Goal: Transaction & Acquisition: Book appointment/travel/reservation

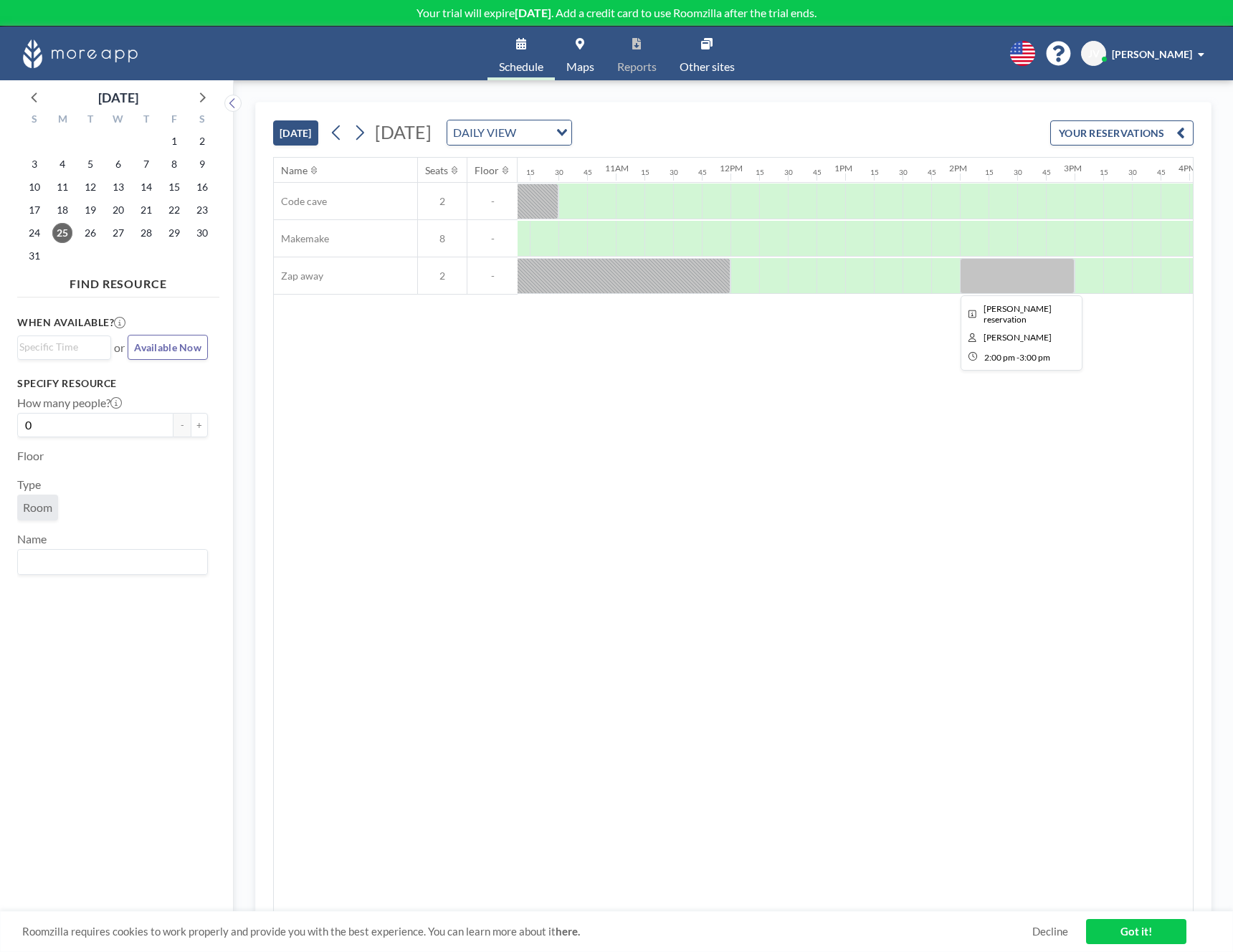
scroll to position [0, 1144]
click at [513, 637] on div "Name Seats Floor 12AM 15 30 45 1AM 15 30 45 2AM 15 30 45 3AM 15 30 45 4AM 15 30…" at bounding box center [733, 535] width 919 height 754
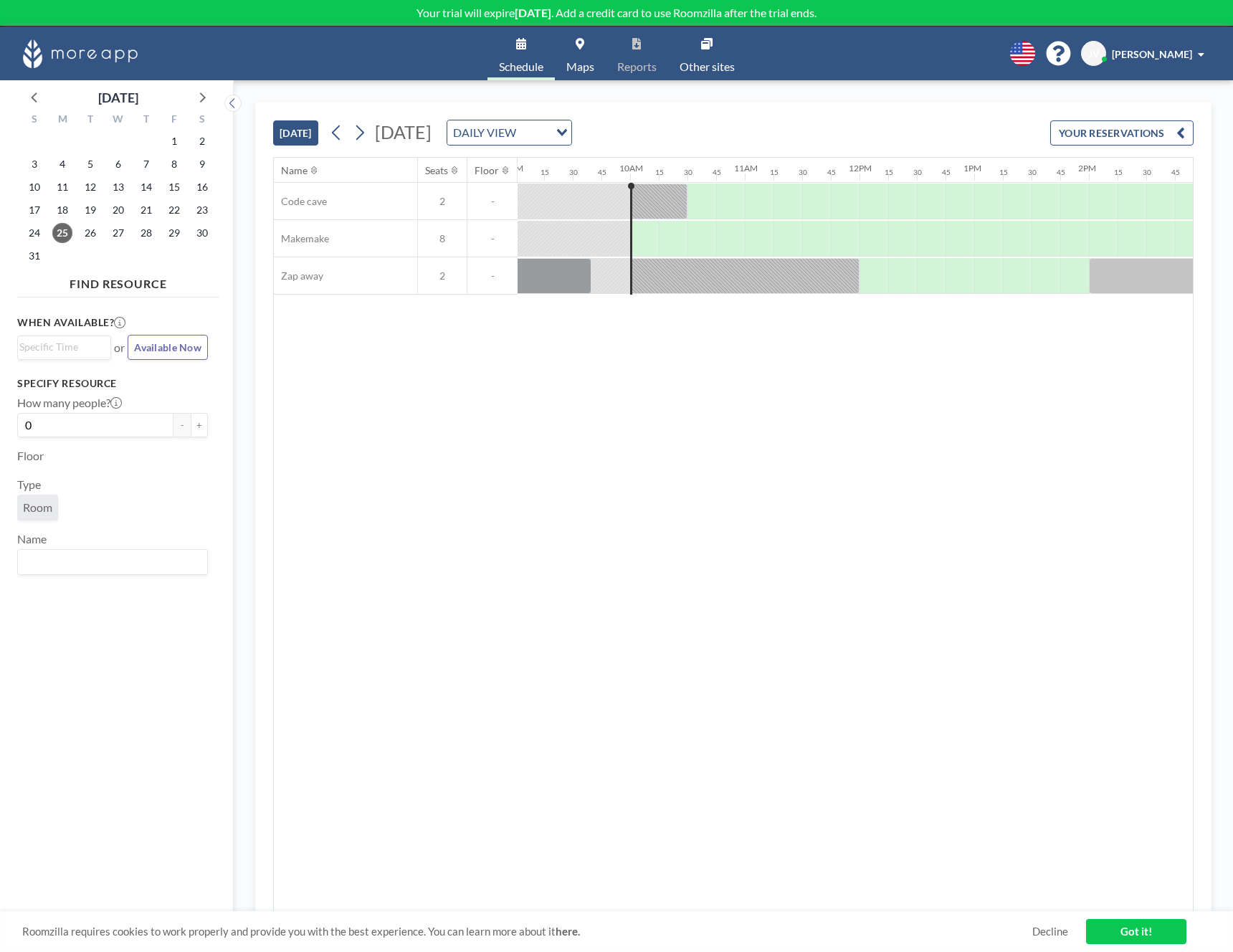
scroll to position [0, 1039]
click at [586, 52] on link "Maps" at bounding box center [579, 53] width 51 height 54
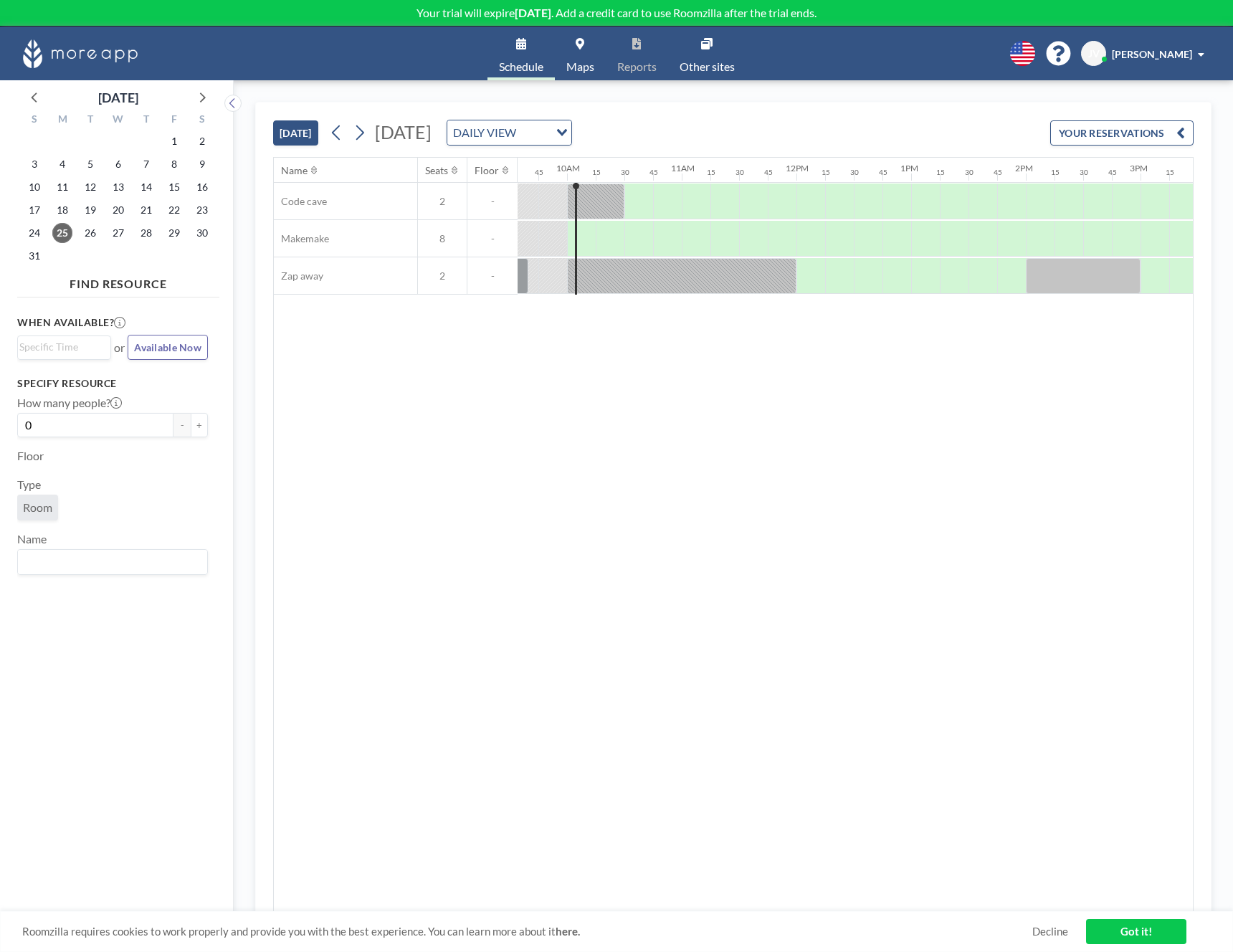
scroll to position [0, 1118]
click at [364, 133] on icon at bounding box center [360, 133] width 8 height 15
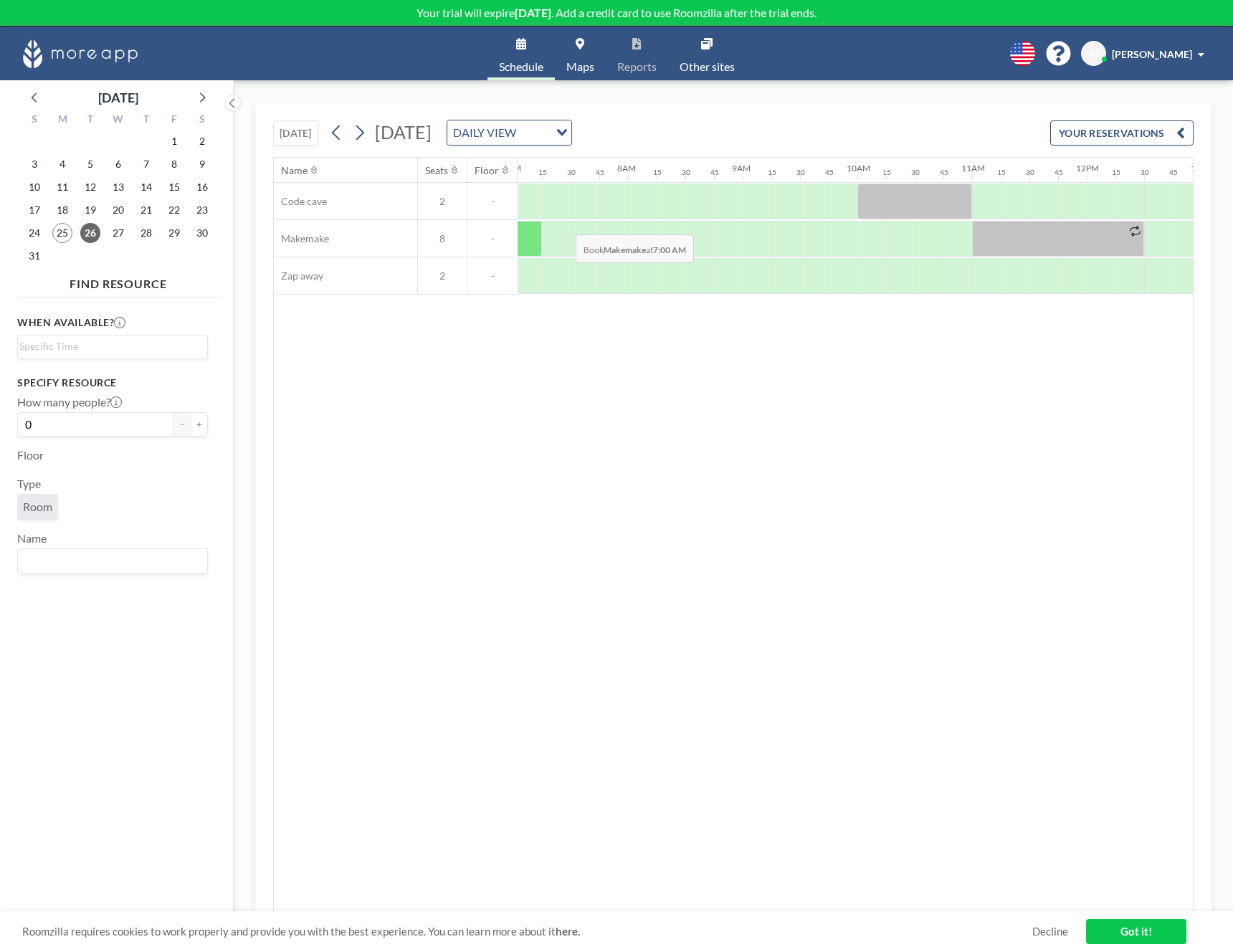
scroll to position [0, 820]
click at [746, 275] on div at bounding box center [744, 276] width 29 height 36
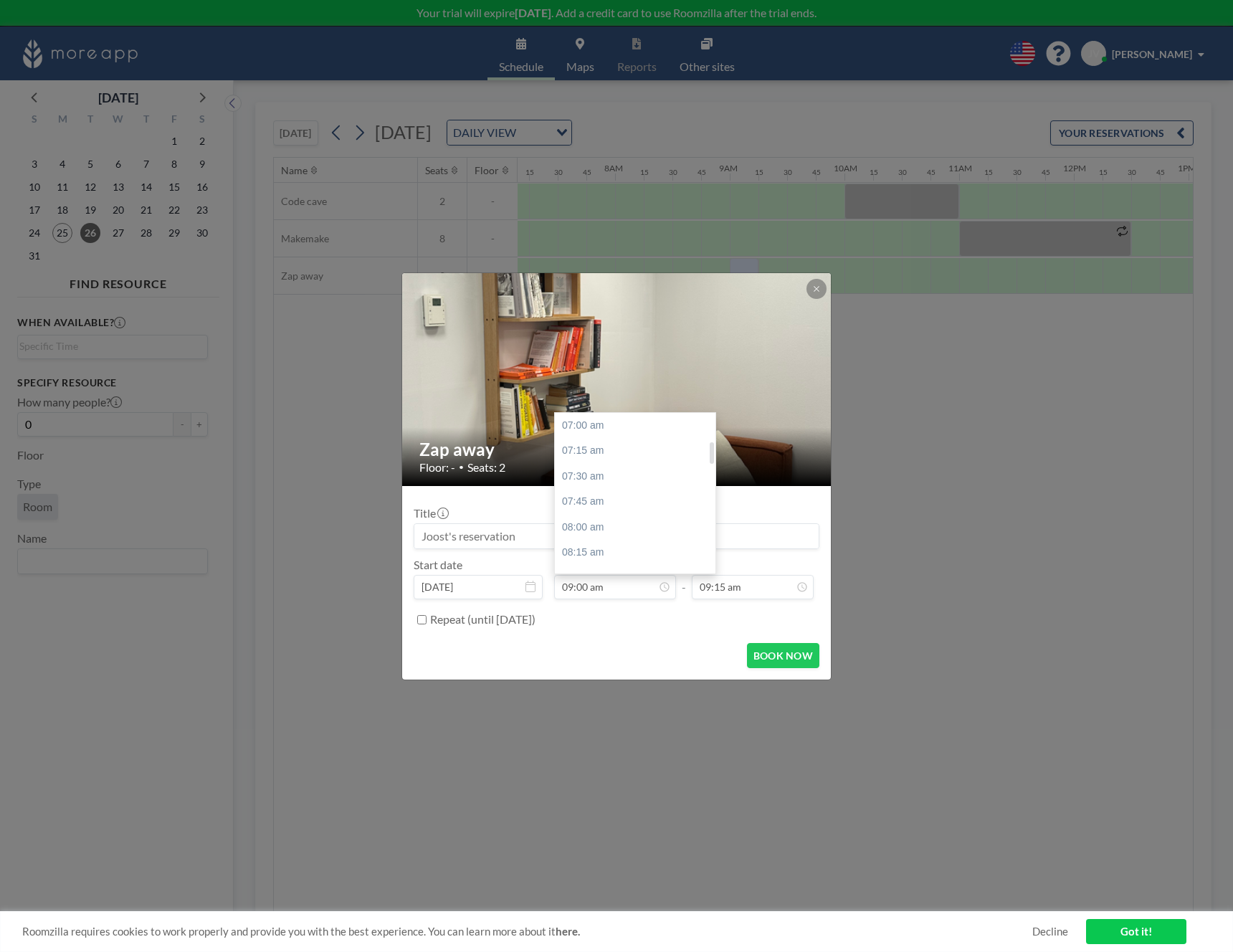
scroll to position [204, 0]
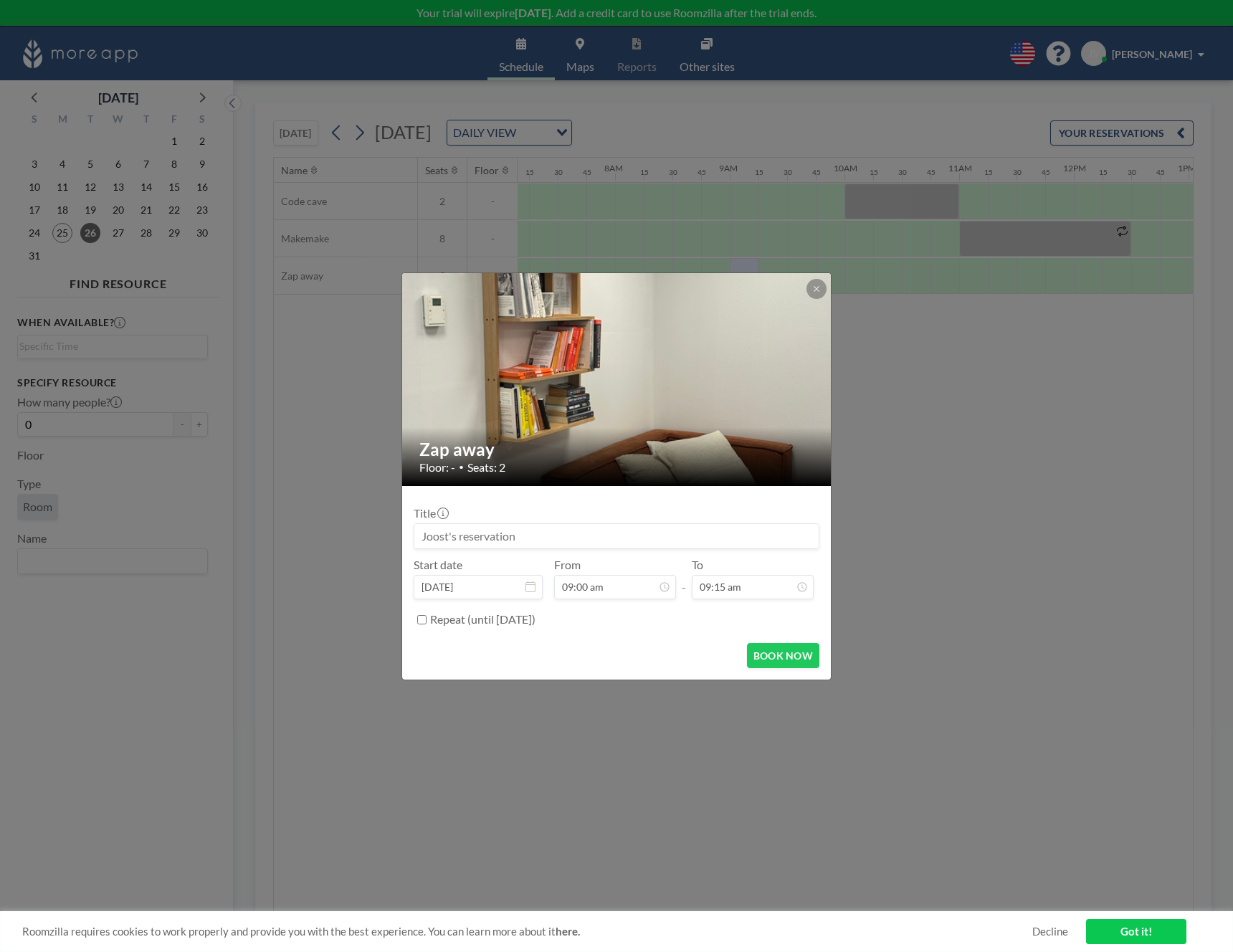
click at [505, 541] on input at bounding box center [616, 536] width 404 height 24
type input "Standup Team B"
click at [437, 624] on label "Repeat (until [DATE])" at bounding box center [482, 619] width 105 height 14
click at [427, 624] on input "Repeat (until [DATE])" at bounding box center [422, 620] width 9 height 9
checkbox input "true"
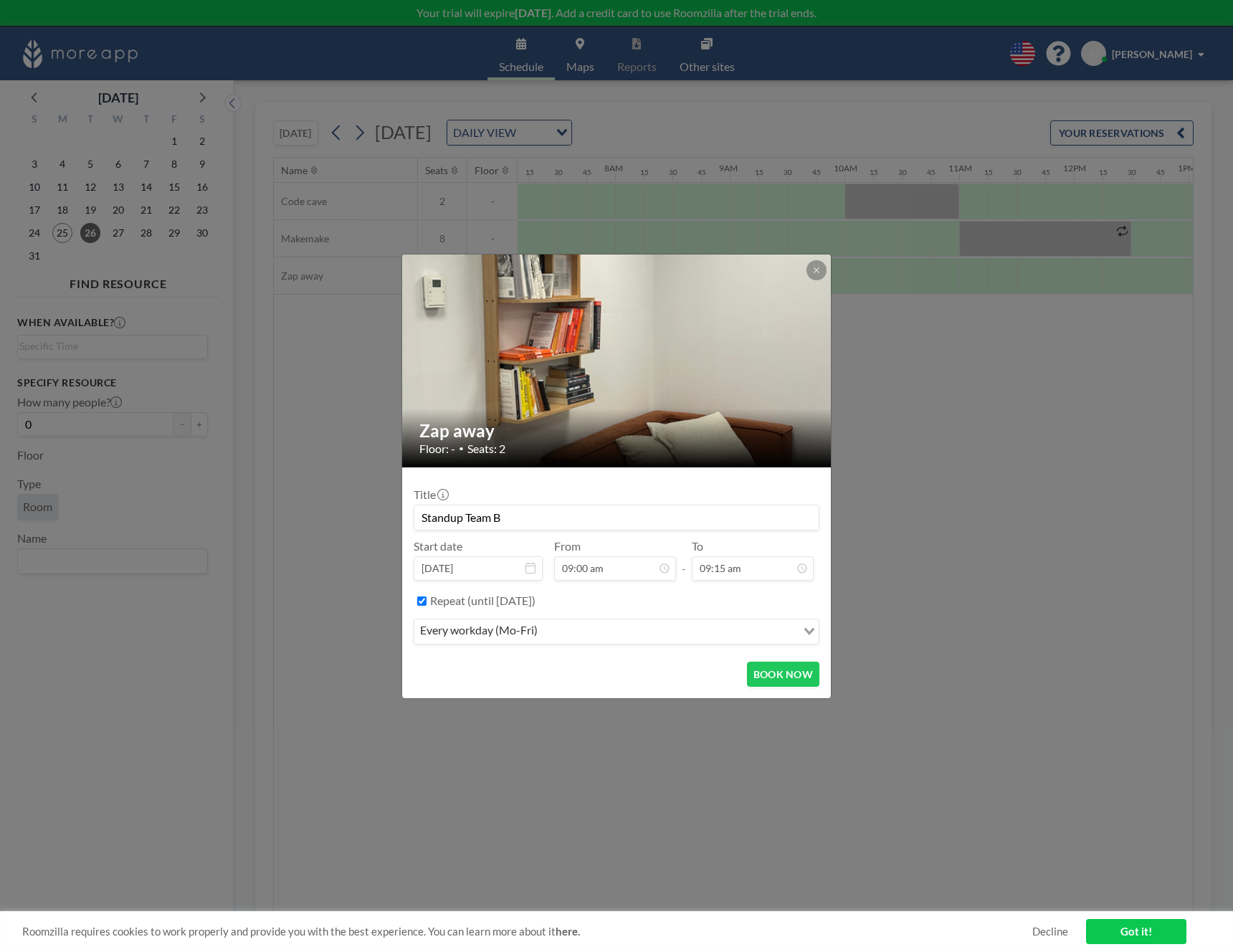
click at [534, 635] on div "every workday (Mo-Fri)" at bounding box center [605, 630] width 382 height 21
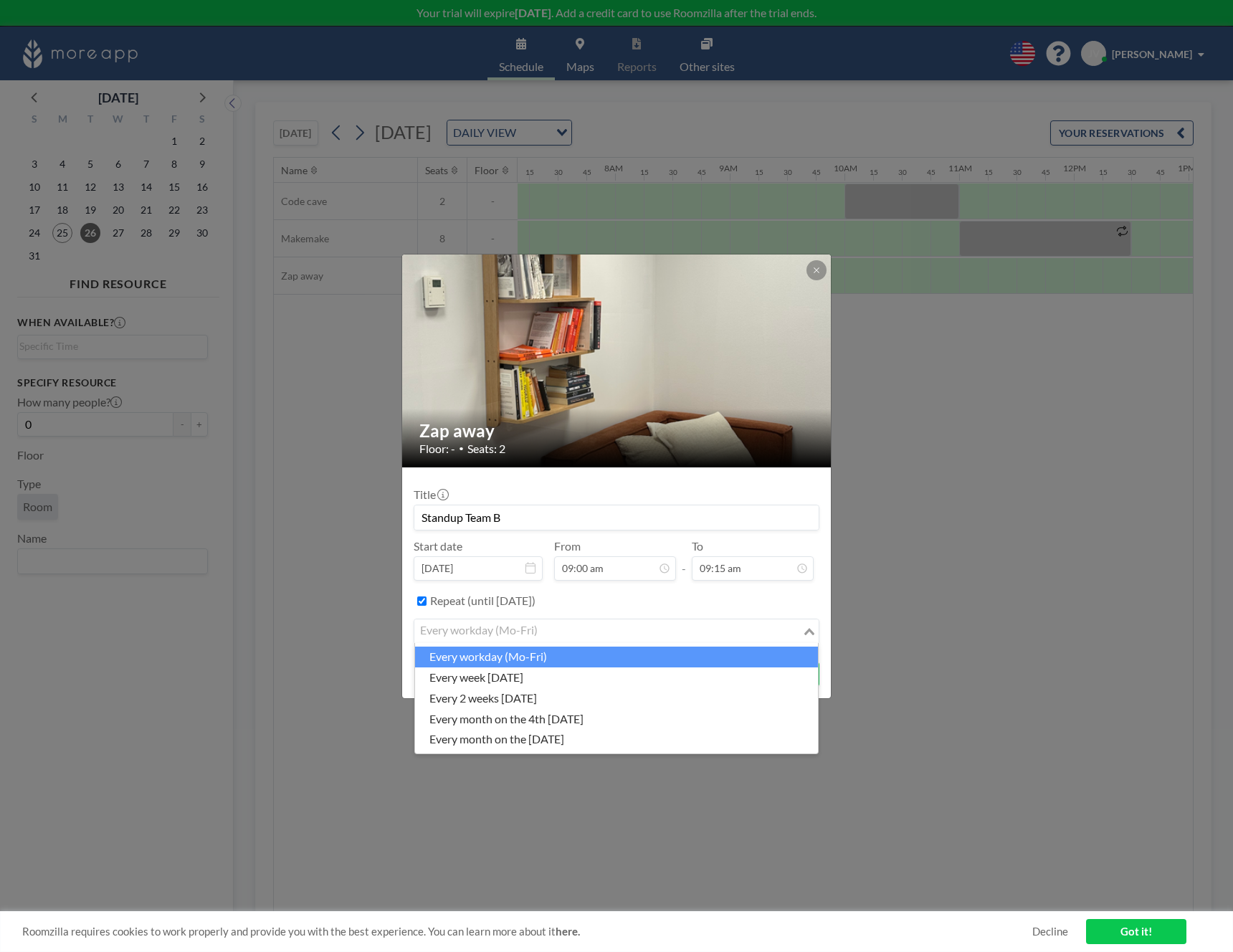
click at [520, 657] on li "every workday (Mo-Fri)" at bounding box center [616, 657] width 403 height 21
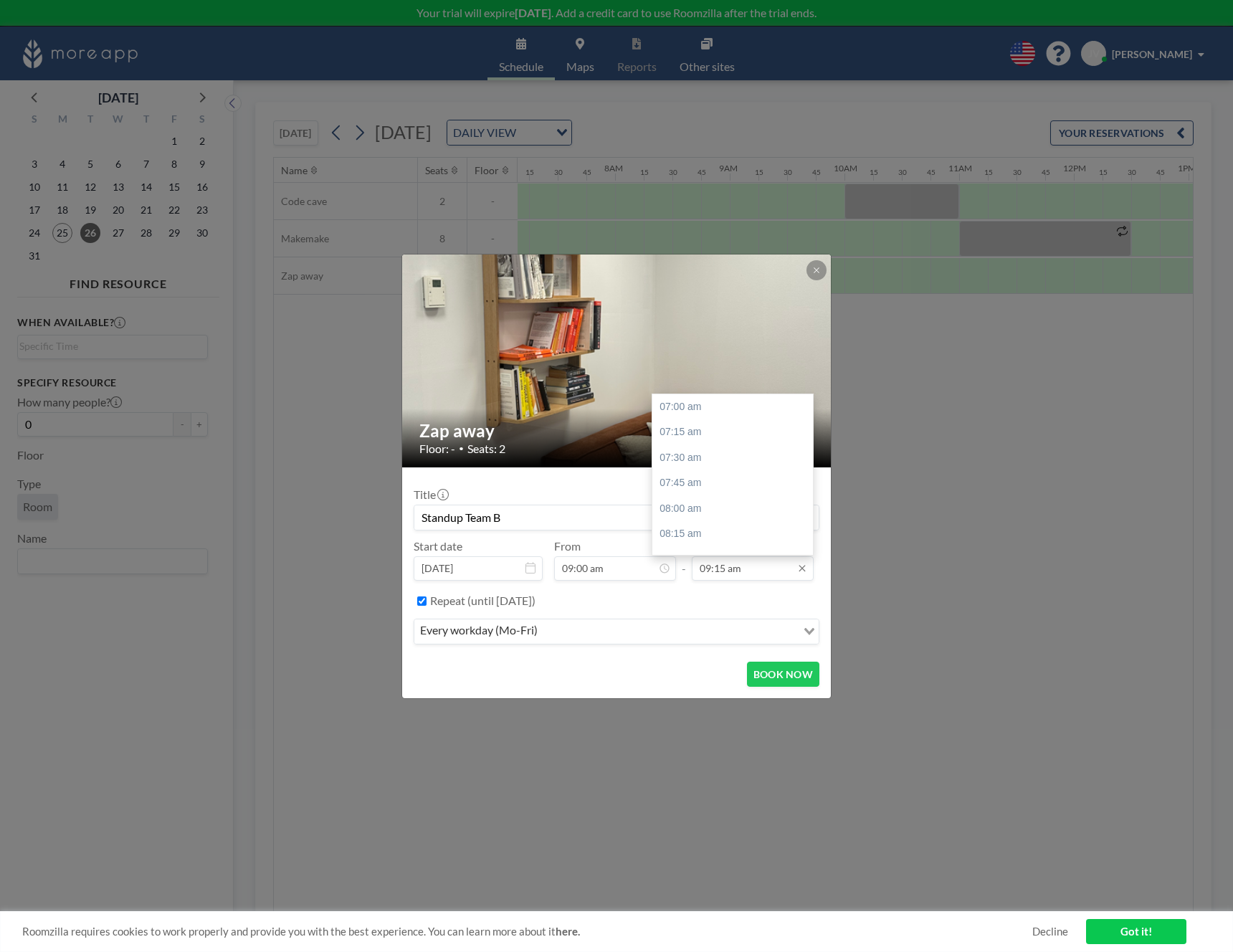
scroll to position [230, 0]
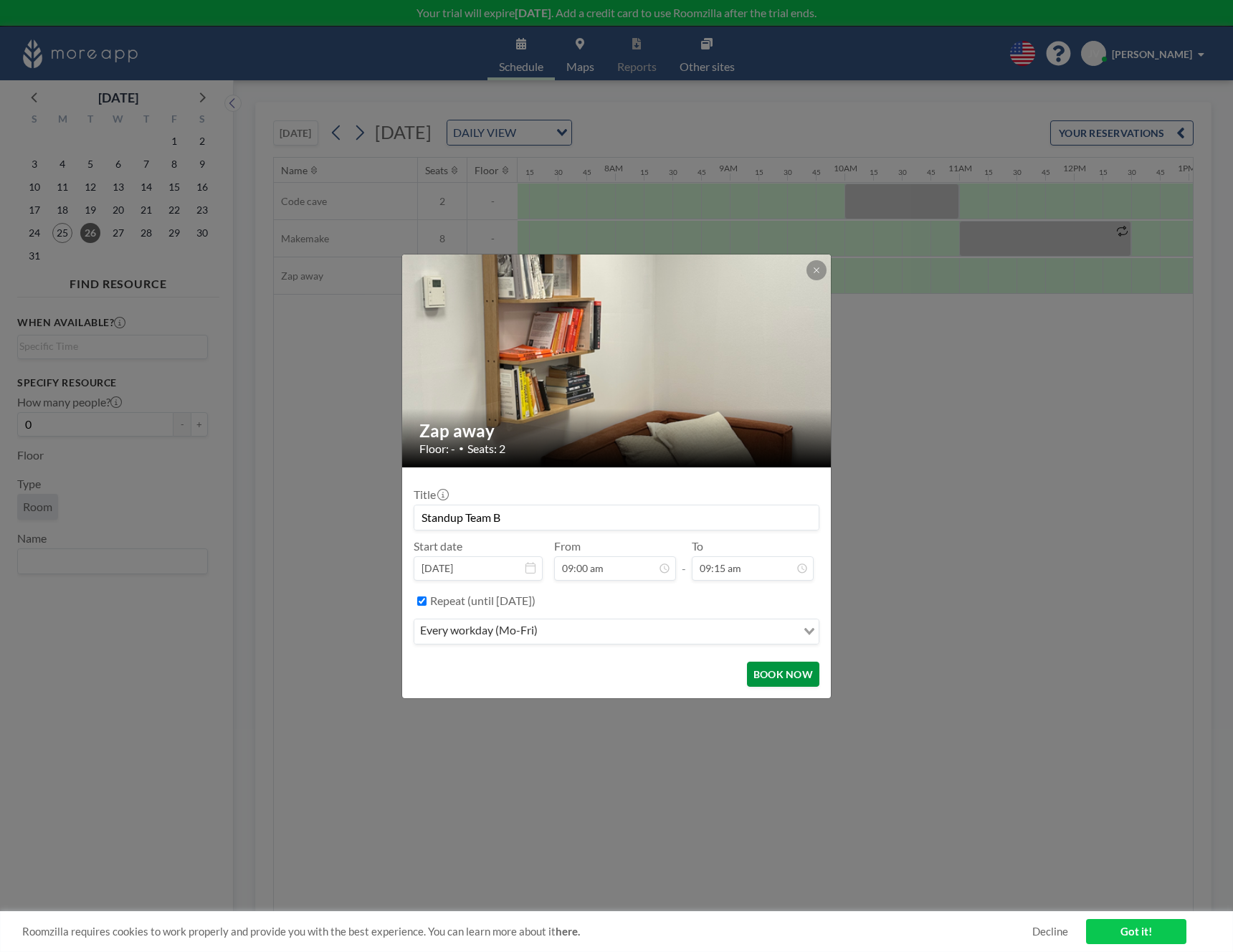
click at [789, 669] on button "BOOK NOW" at bounding box center [783, 674] width 73 height 25
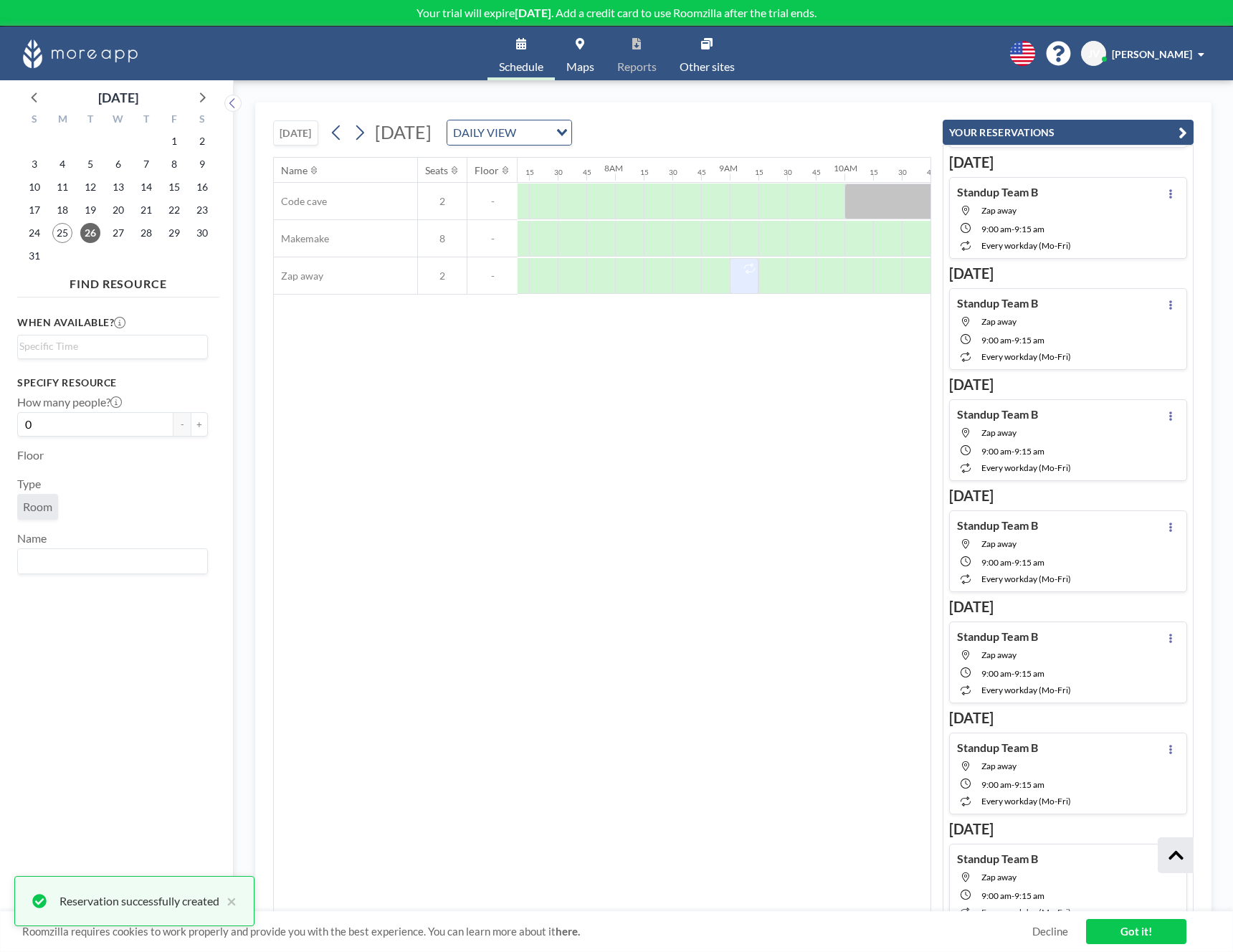
scroll to position [0, 0]
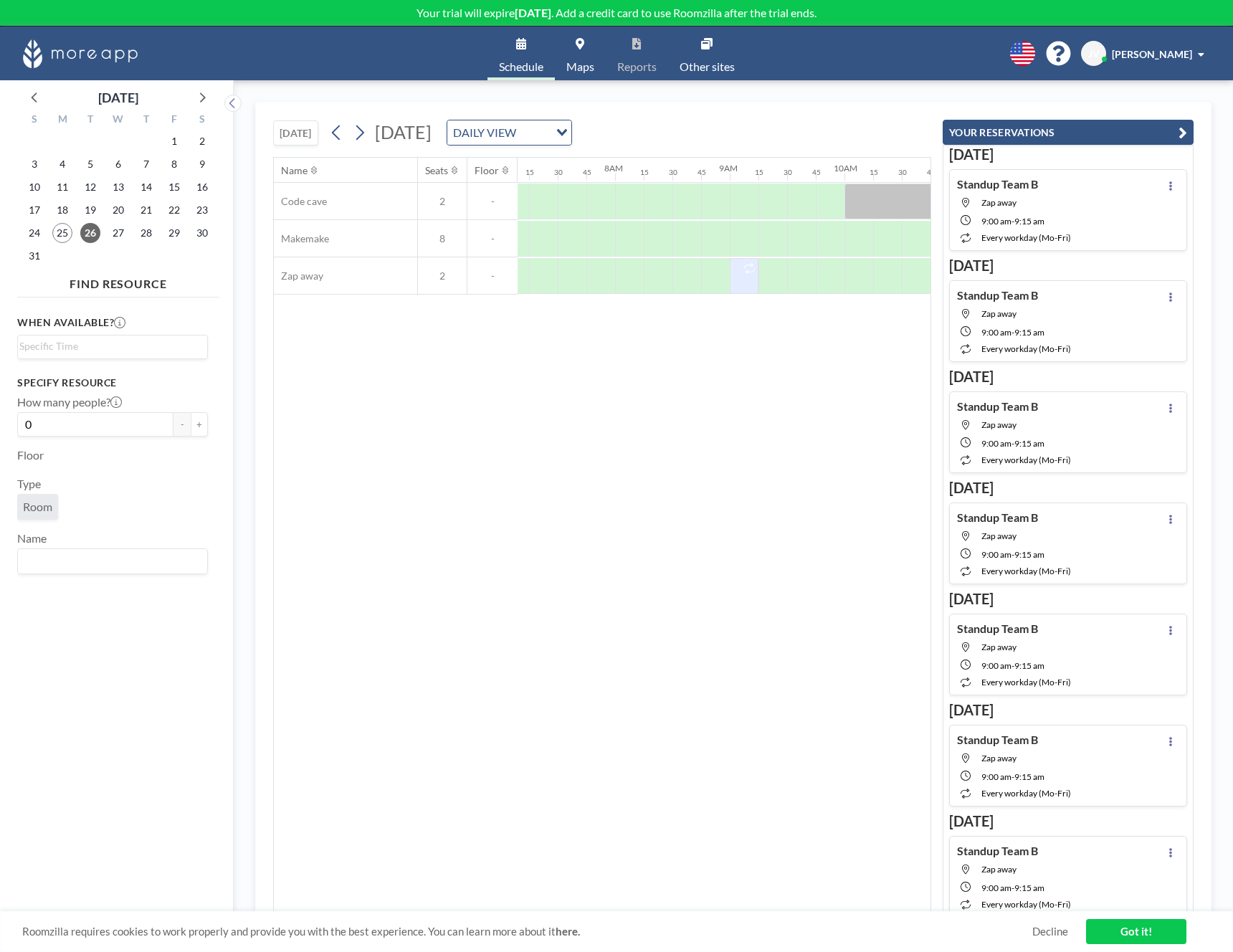
click at [1185, 128] on icon "button" at bounding box center [1182, 132] width 8 height 17
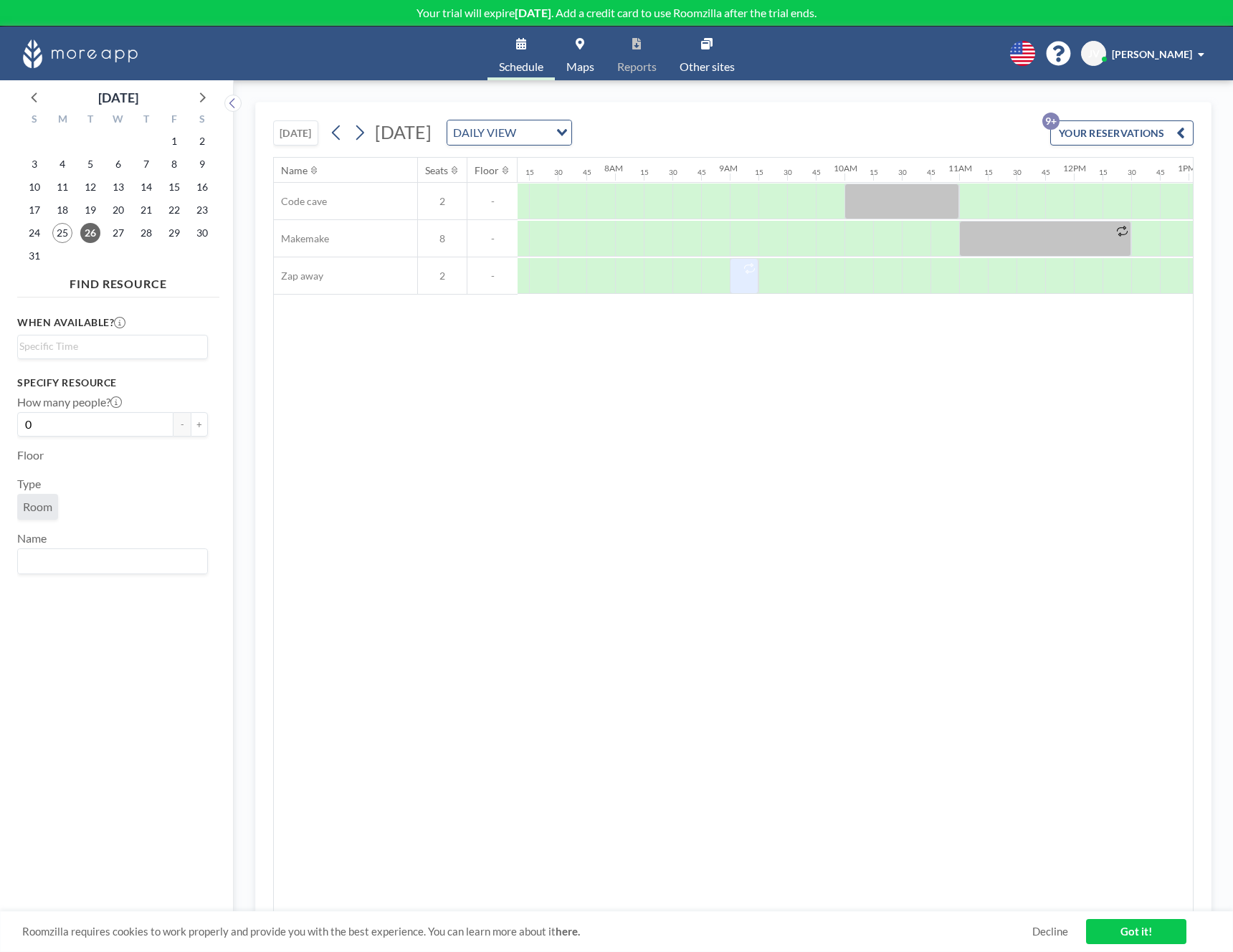
click at [822, 480] on div "Name Seats Floor 12AM 15 30 45 1AM 15 30 45 2AM 15 30 45 3AM 15 30 45 4AM 15 30…" at bounding box center [733, 535] width 919 height 754
click at [369, 139] on button at bounding box center [360, 132] width 23 height 23
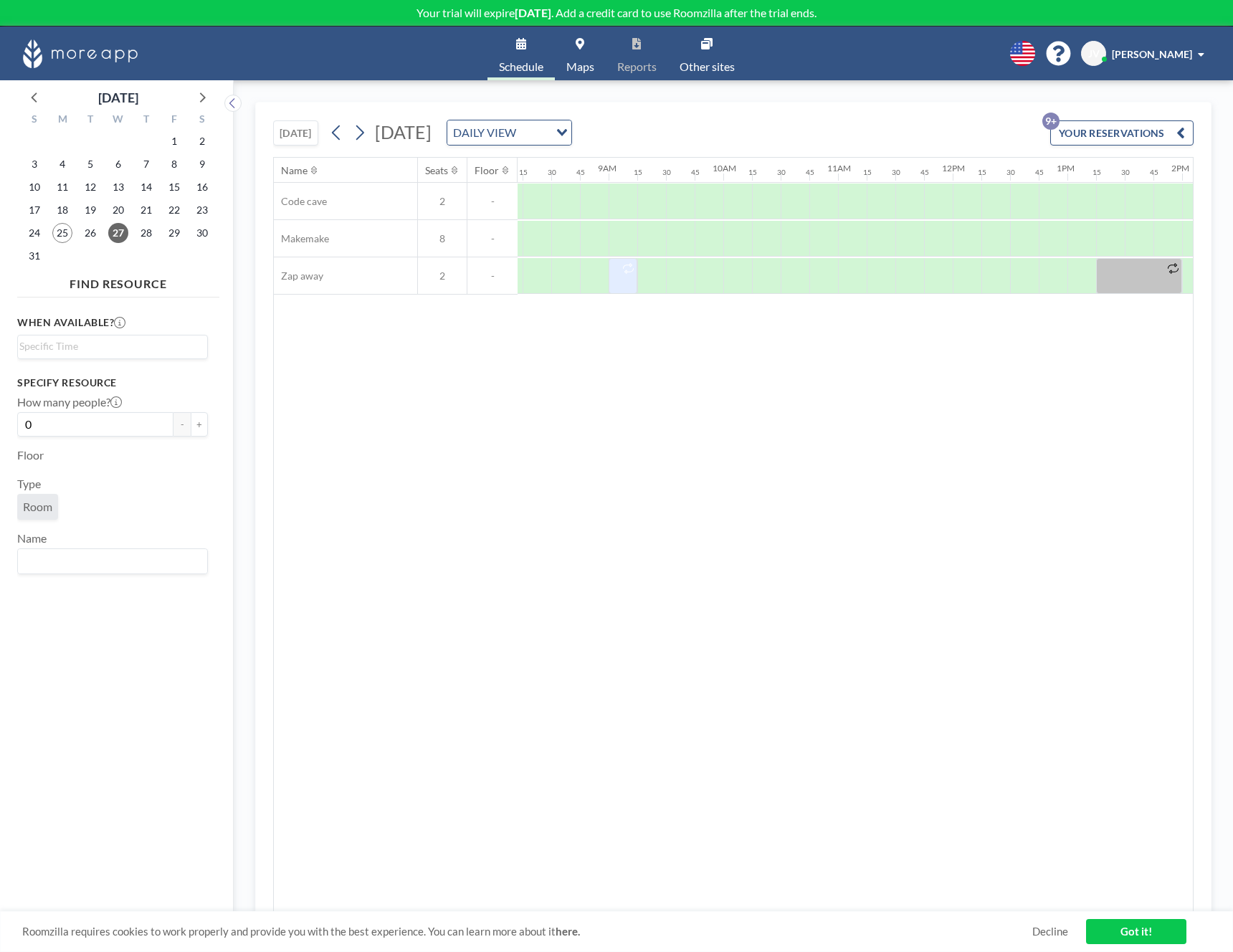
scroll to position [0, 966]
click at [306, 135] on button "[DATE]" at bounding box center [296, 132] width 45 height 25
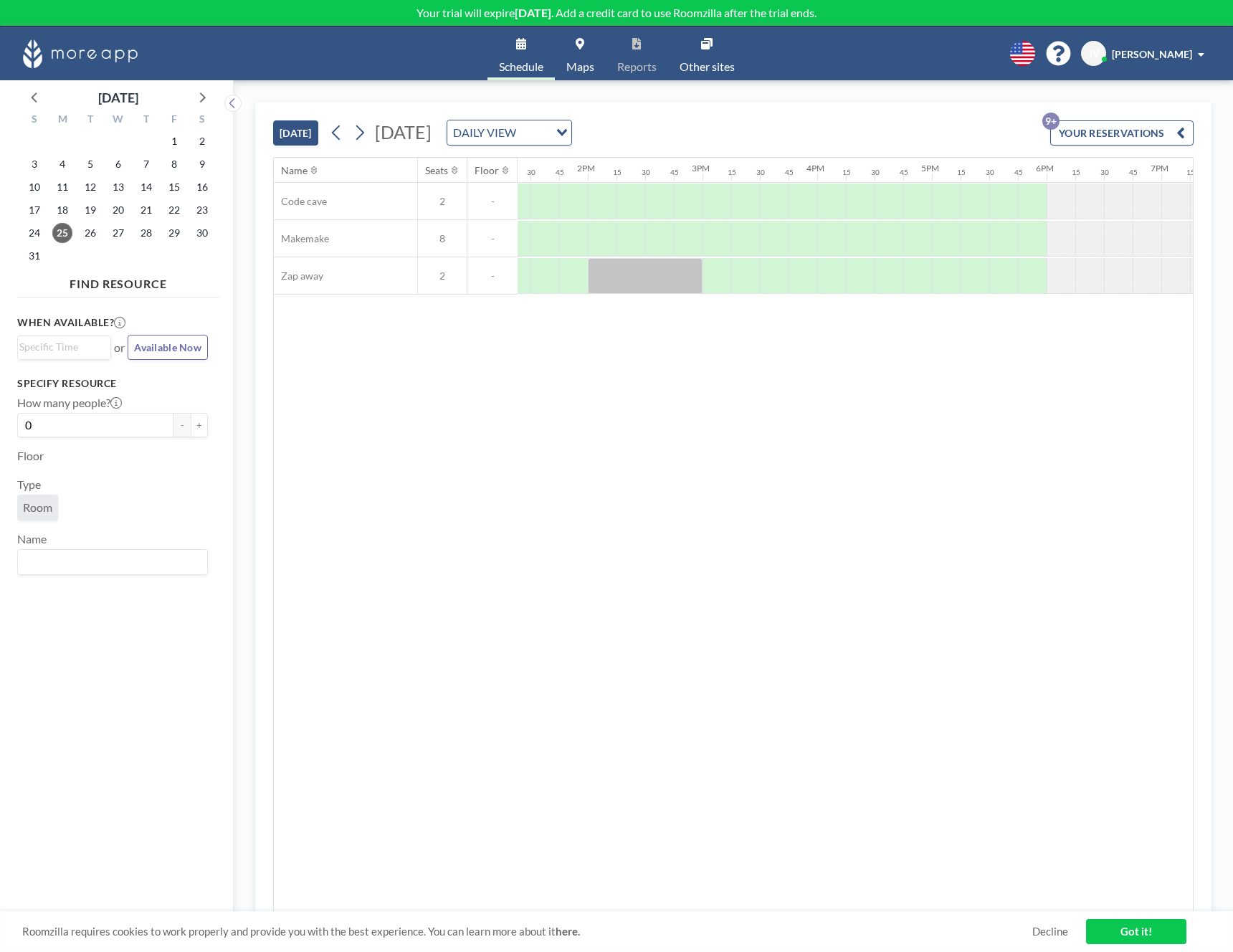
scroll to position [0, 1523]
click at [729, 542] on div "Name Seats Floor 12AM 15 30 45 1AM 15 30 45 2AM 15 30 45 3AM 15 30 45 4AM 15 30…" at bounding box center [733, 535] width 919 height 754
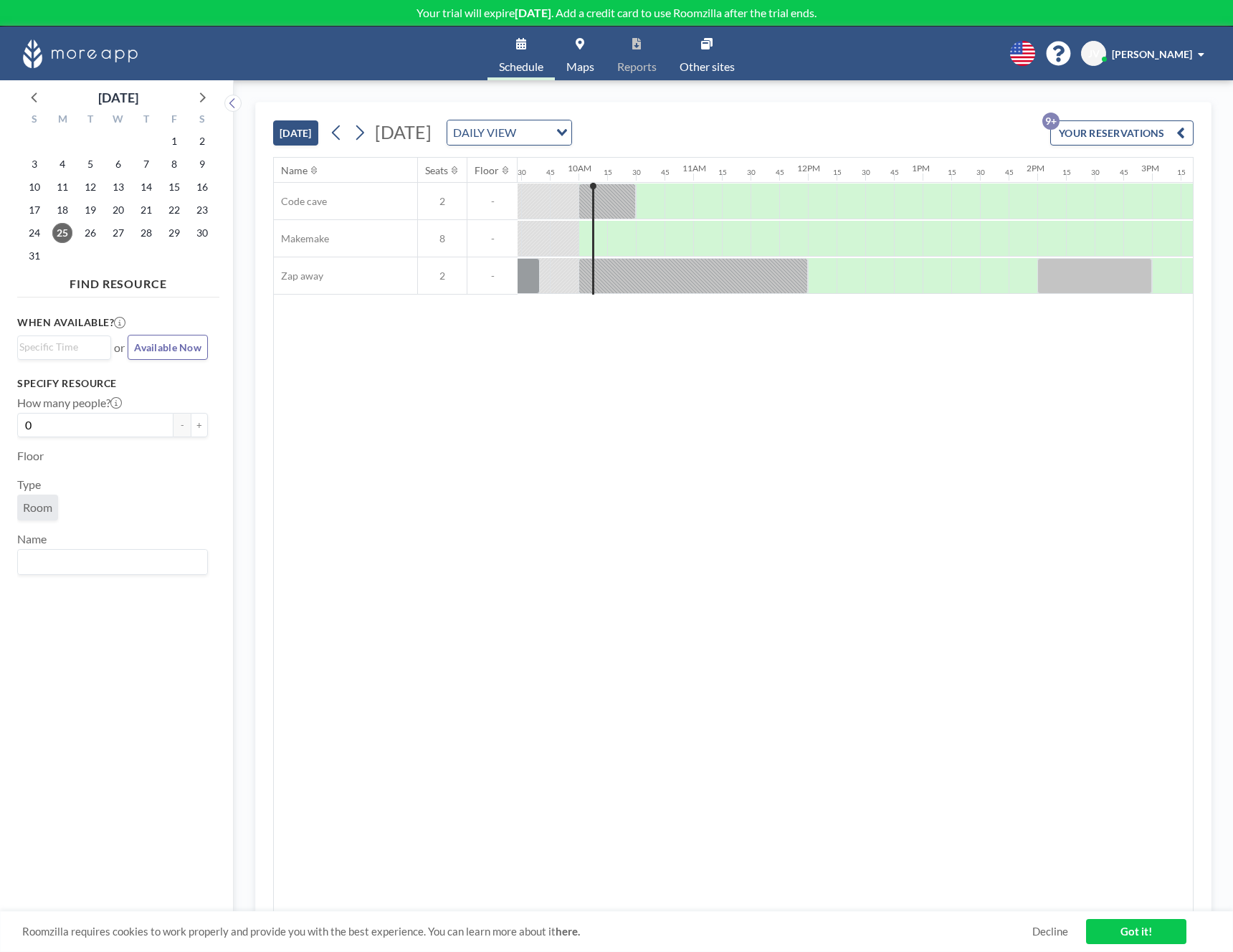
scroll to position [0, 1030]
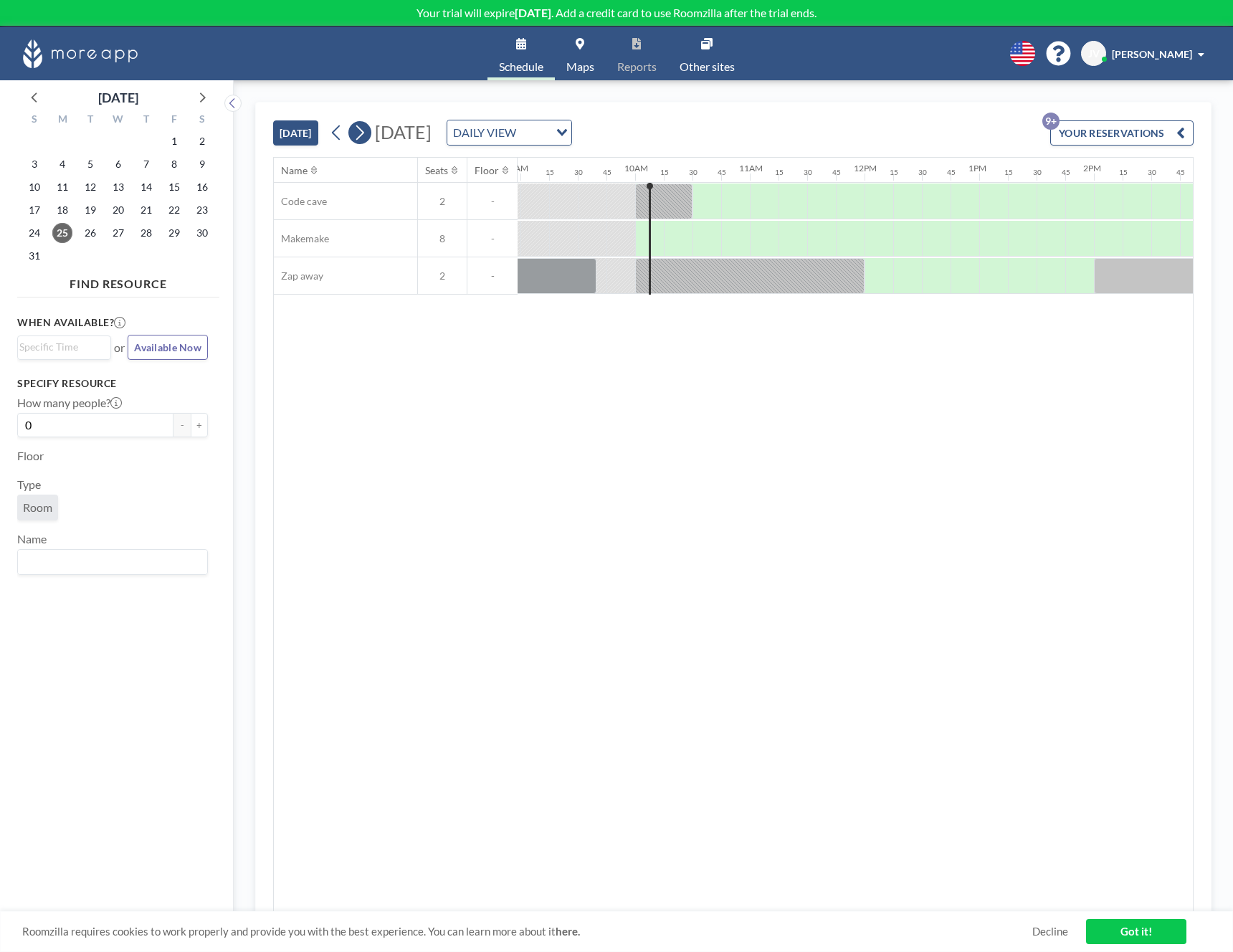
click at [365, 135] on icon at bounding box center [360, 132] width 14 height 21
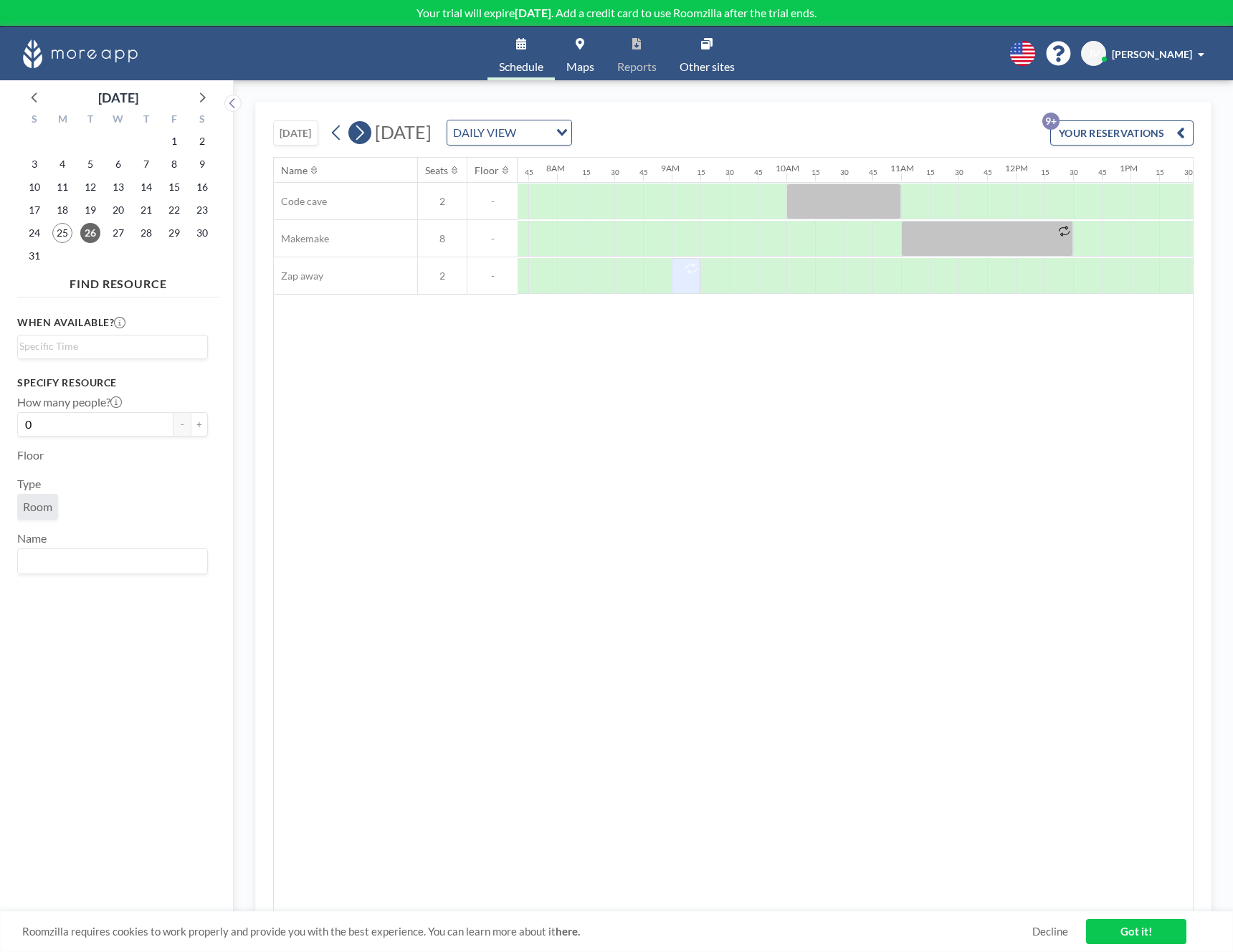
scroll to position [0, 889]
click at [678, 277] on div at bounding box center [675, 276] width 29 height 36
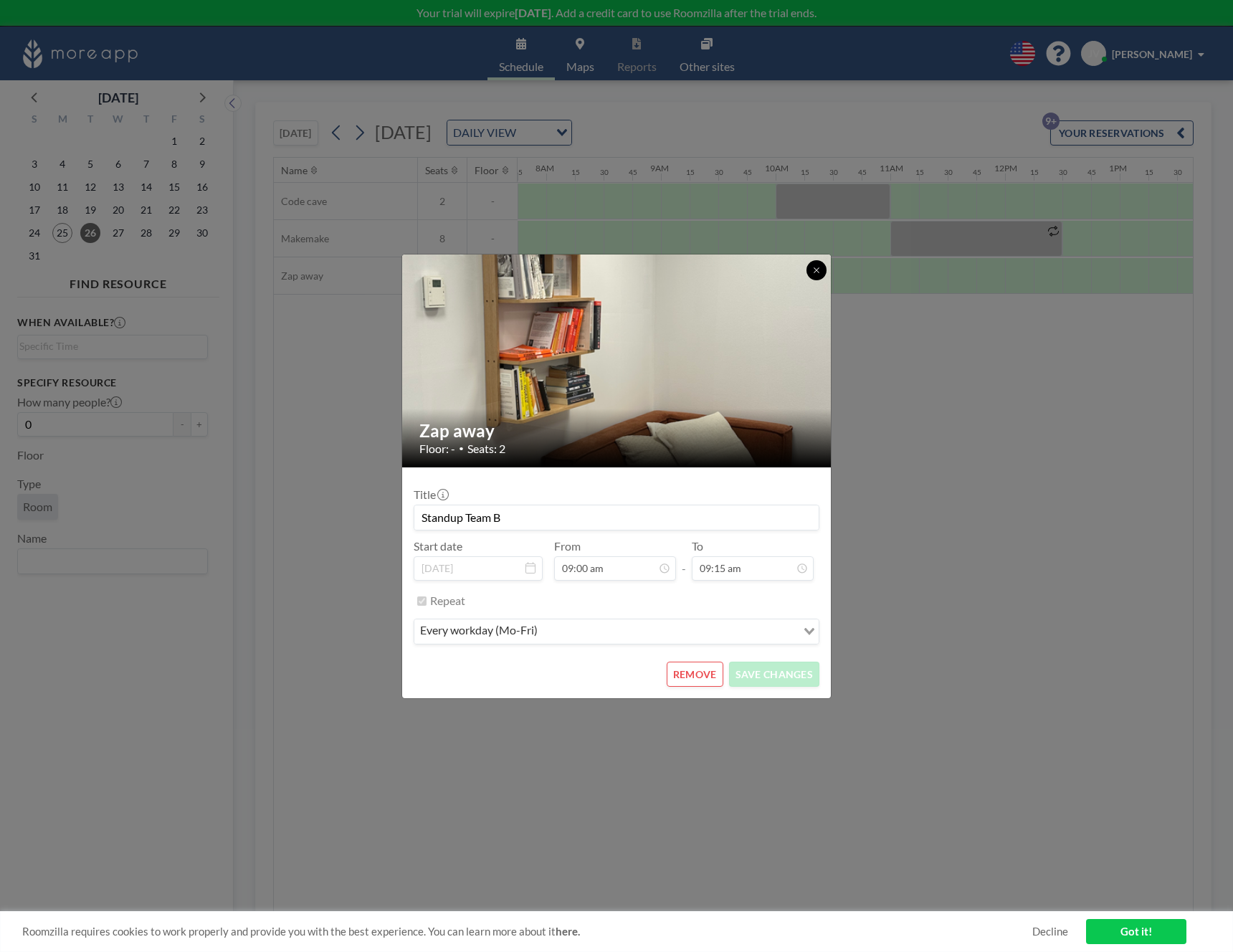
click at [817, 270] on icon at bounding box center [816, 270] width 5 height 5
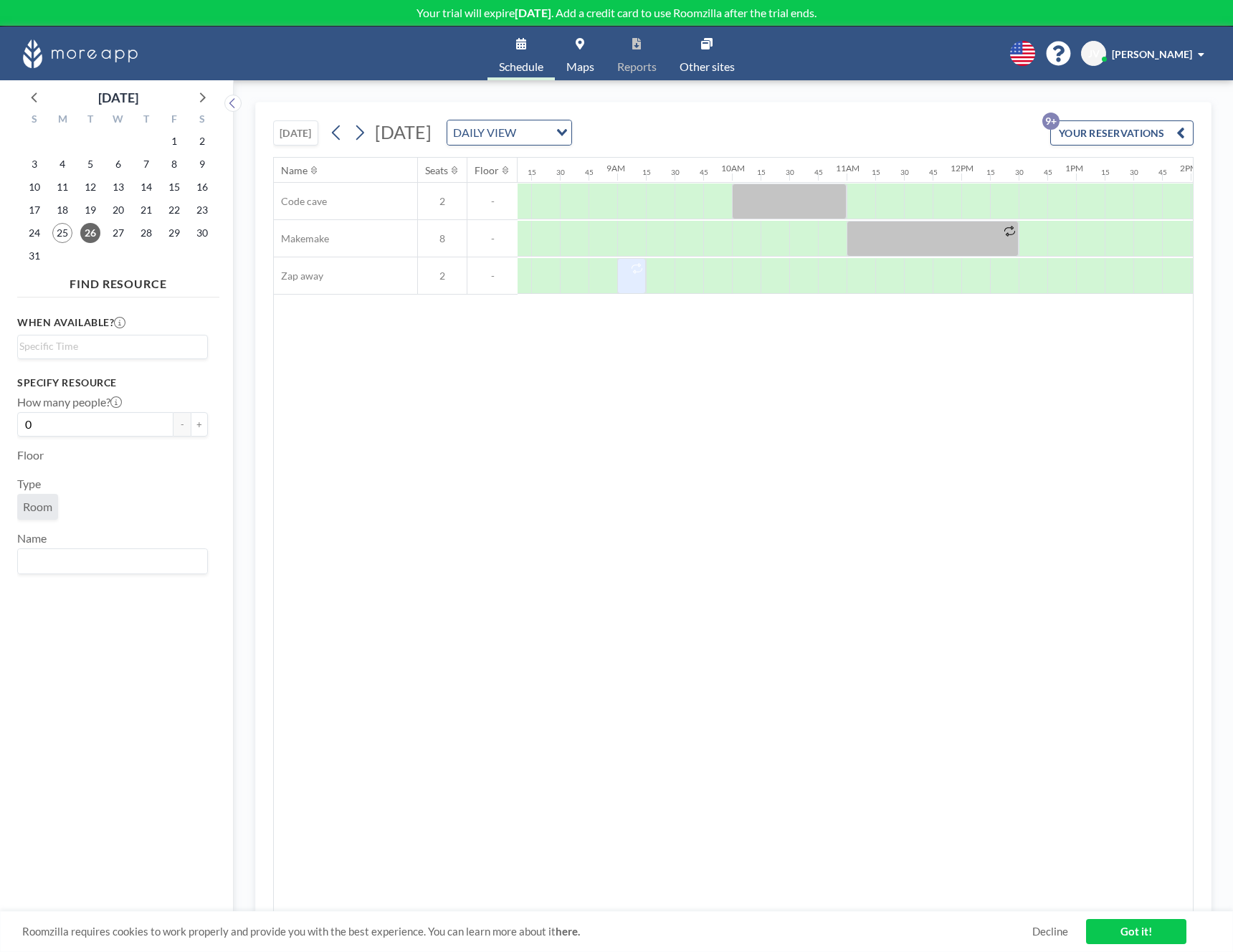
scroll to position [0, 932]
click at [366, 131] on icon at bounding box center [360, 132] width 14 height 21
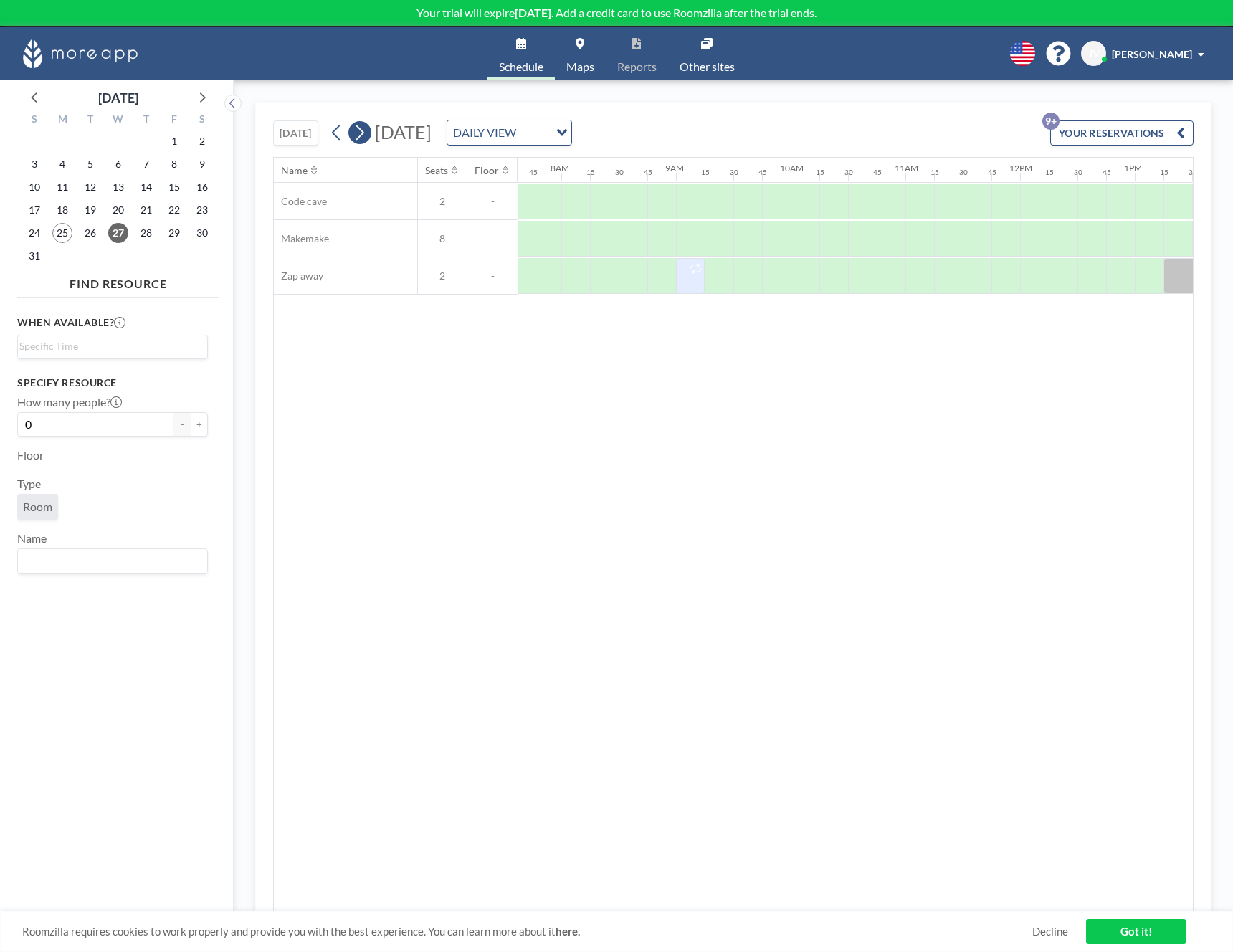
scroll to position [0, 889]
click at [366, 131] on icon at bounding box center [360, 132] width 14 height 21
click at [765, 545] on div "Name Seats Floor 12AM 15 30 45 1AM 15 30 45 2AM 15 30 45 3AM 15 30 45 4AM 15 30…" at bounding box center [733, 535] width 919 height 754
click at [583, 472] on div "Name Seats Floor 12AM 15 30 45 1AM 15 30 45 2AM 15 30 45 3AM 15 30 45 4AM 15 30…" at bounding box center [733, 535] width 919 height 754
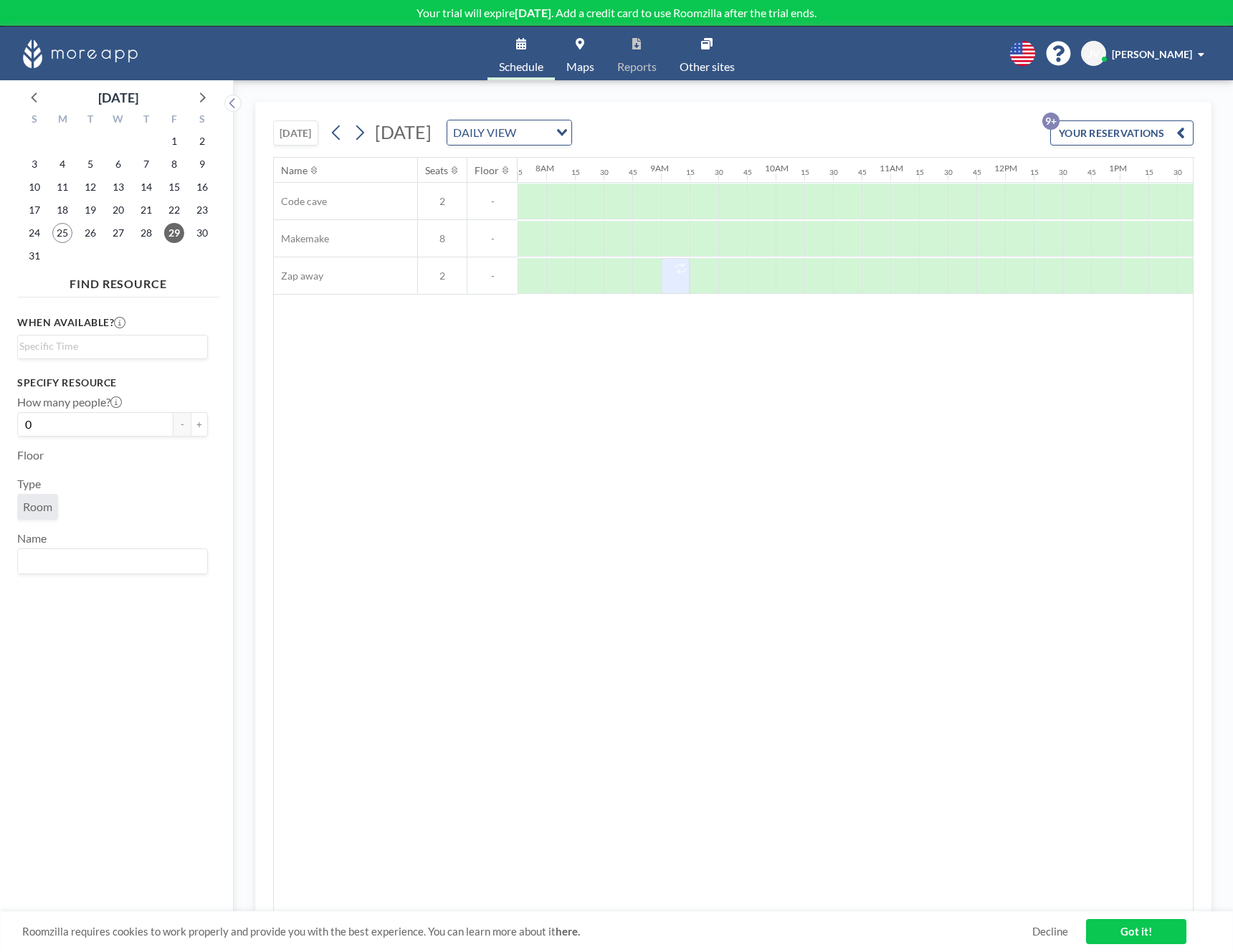
click at [450, 543] on div "Name Seats Floor 12AM 15 30 45 1AM 15 30 45 2AM 15 30 45 3AM 15 30 45 4AM 15 30…" at bounding box center [733, 535] width 919 height 754
click at [418, 547] on div "Name Seats Floor 12AM 15 30 45 1AM 15 30 45 2AM 15 30 45 3AM 15 30 45 4AM 15 30…" at bounding box center [733, 535] width 919 height 754
